Goal: Transaction & Acquisition: Register for event/course

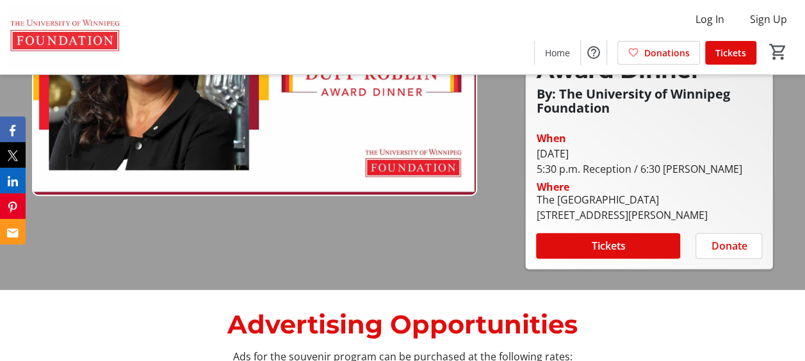
scroll to position [128, 0]
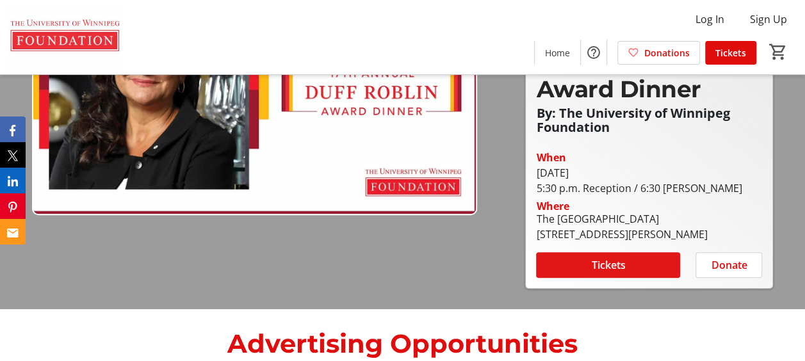
click at [616, 257] on span "Tickets" at bounding box center [608, 264] width 34 height 15
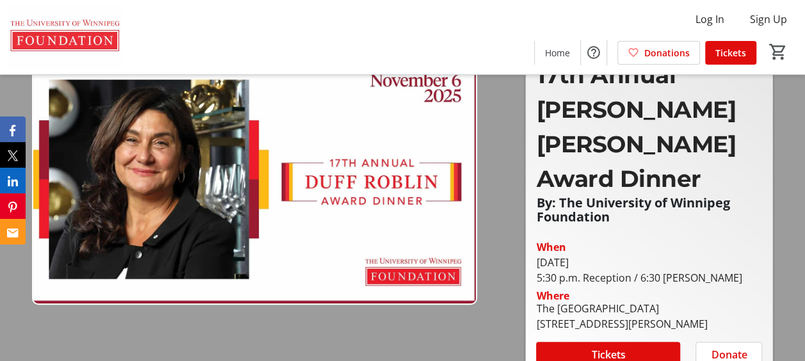
scroll to position [23, 0]
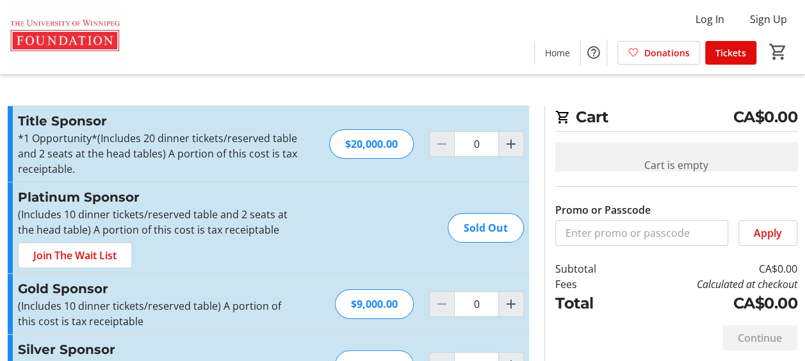
scroll to position [169, 0]
